Goal: Information Seeking & Learning: Learn about a topic

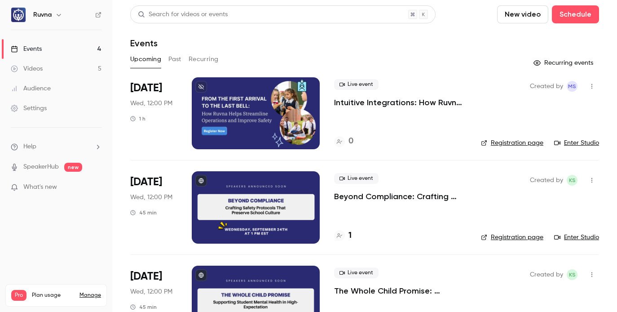
click at [366, 197] on p "Beyond Compliance: Crafting Safety Protocols That Preserve School Culture" at bounding box center [400, 196] width 133 height 11
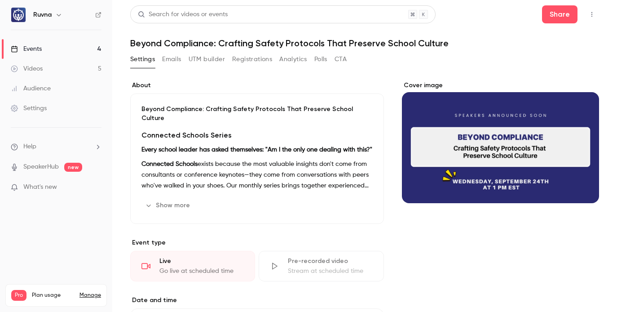
click at [588, 12] on icon "button" at bounding box center [591, 14] width 7 height 6
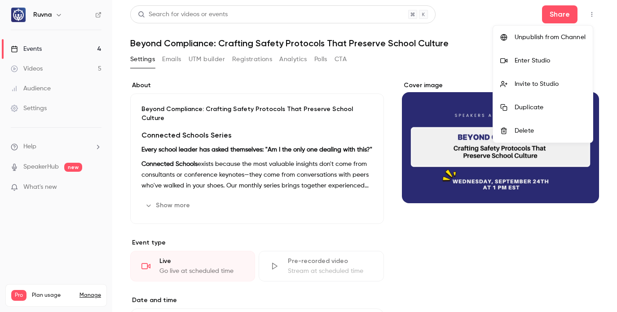
click at [544, 56] on div "Enter Studio" at bounding box center [550, 60] width 71 height 9
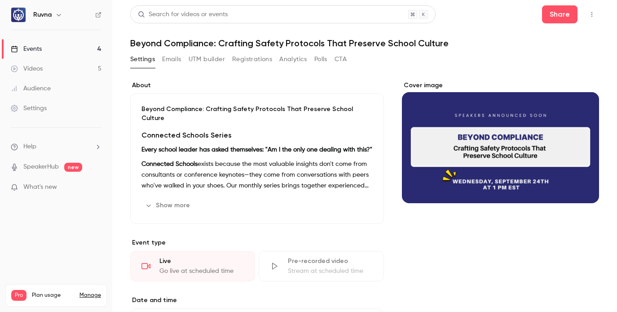
click at [202, 146] on strong "Every school leader has asked themselves: "Am I the only one dealing with this?"" at bounding box center [257, 149] width 231 height 6
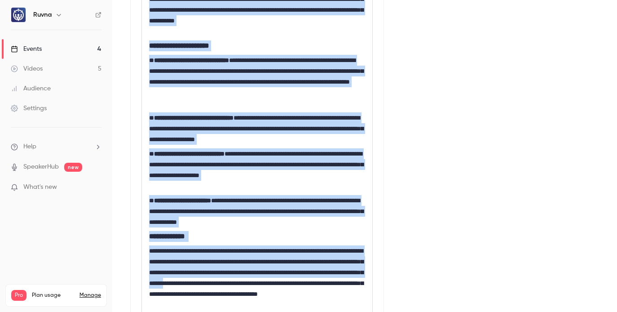
scroll to position [497, 0]
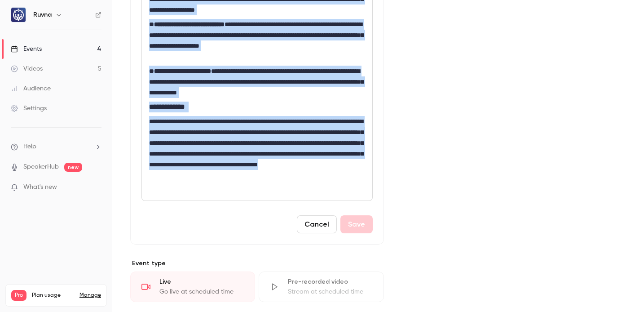
drag, startPoint x: 150, startPoint y: 153, endPoint x: 178, endPoint y: 202, distance: 56.7
copy div "**********"
